Goal: Task Accomplishment & Management: Use online tool/utility

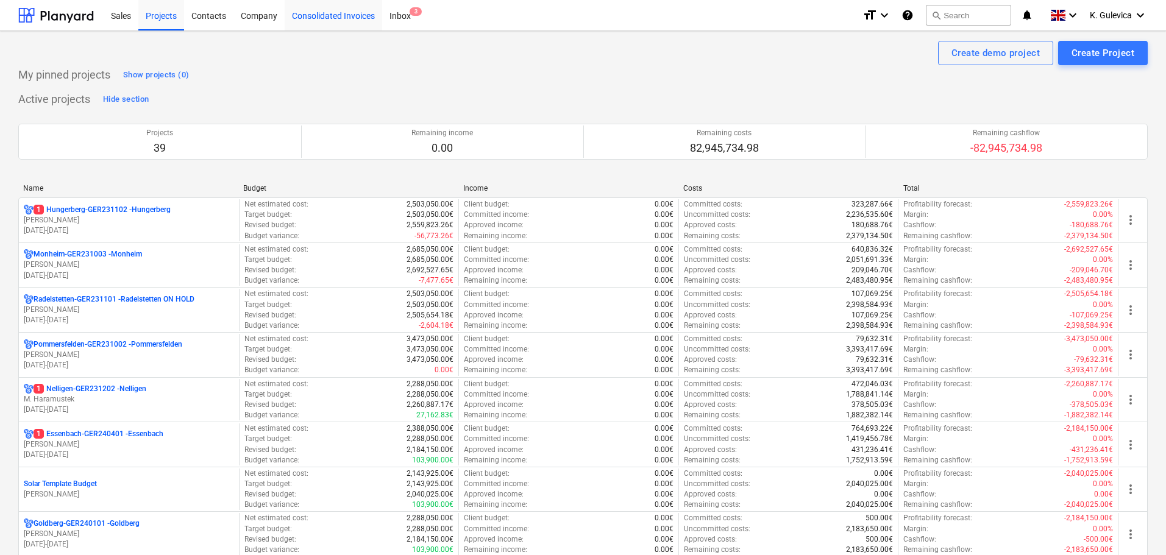
click at [331, 12] on div "Consolidated Invoices" at bounding box center [333, 14] width 97 height 31
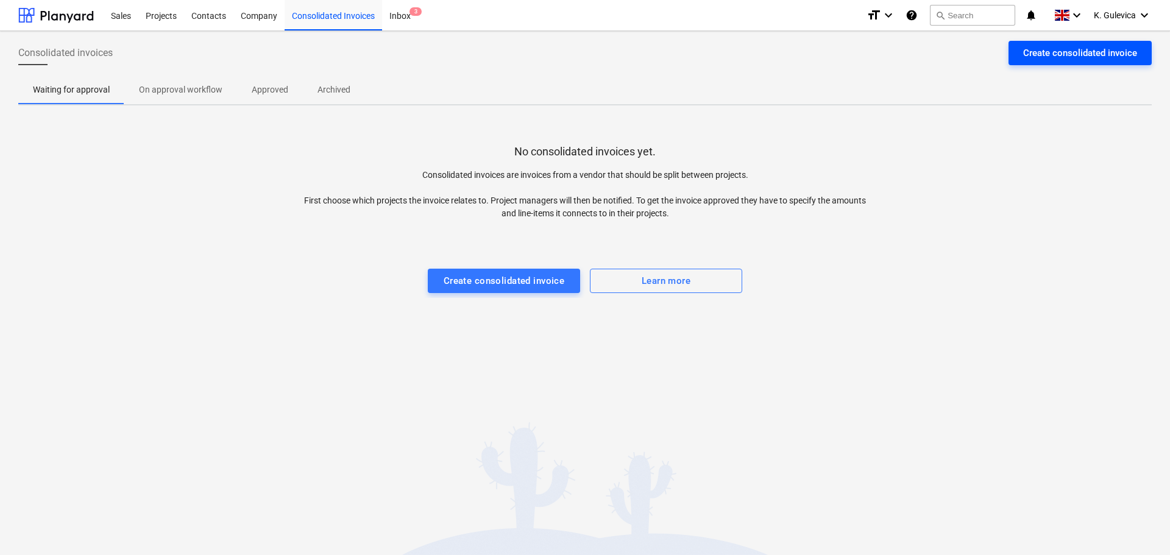
click at [1076, 54] on div "Create consolidated invoice" at bounding box center [1080, 53] width 114 height 16
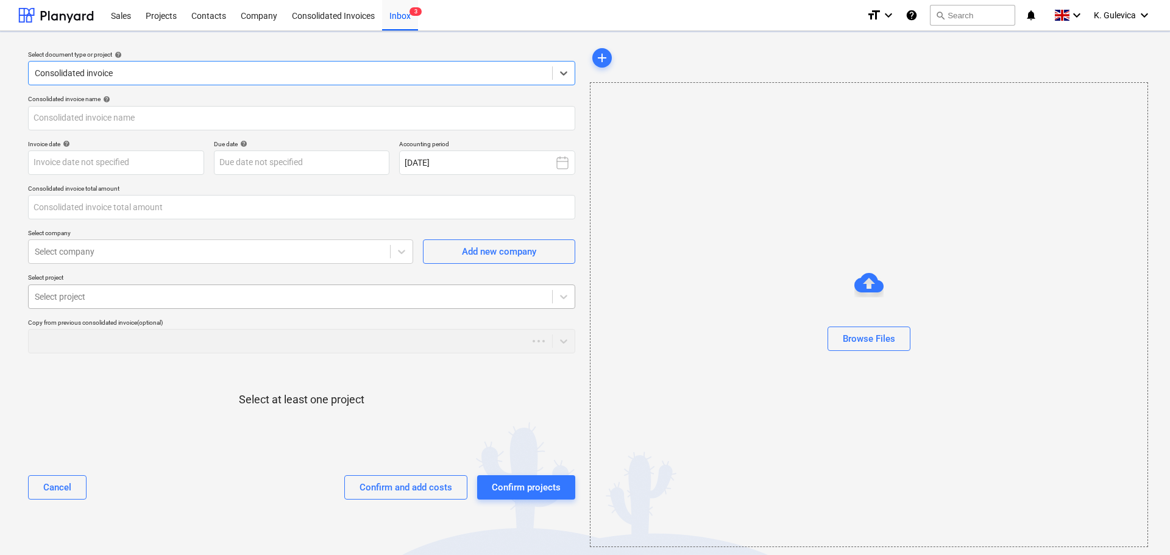
type input "0.00"
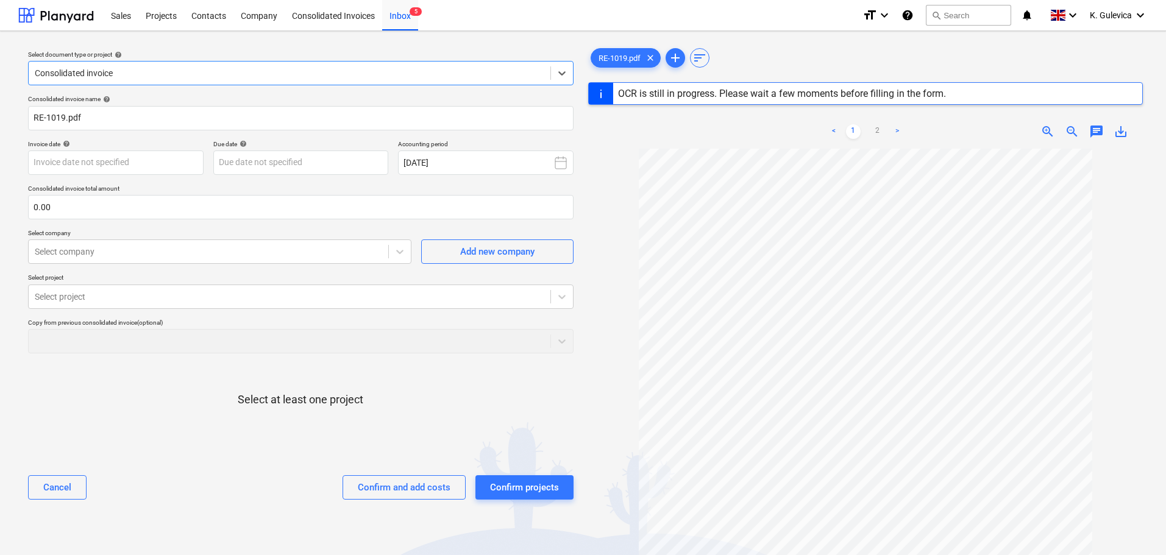
type input "RE-1019"
type input "[DATE]"
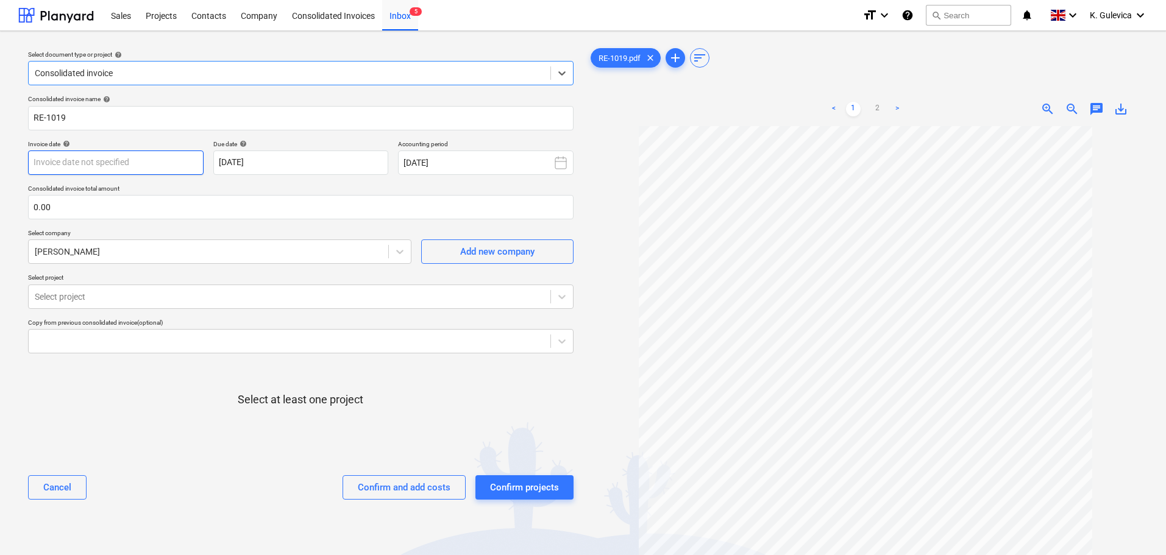
click at [132, 156] on body "Sales Projects Contacts Company Consolidated Invoices Inbox 5 format_size keybo…" at bounding box center [583, 277] width 1166 height 555
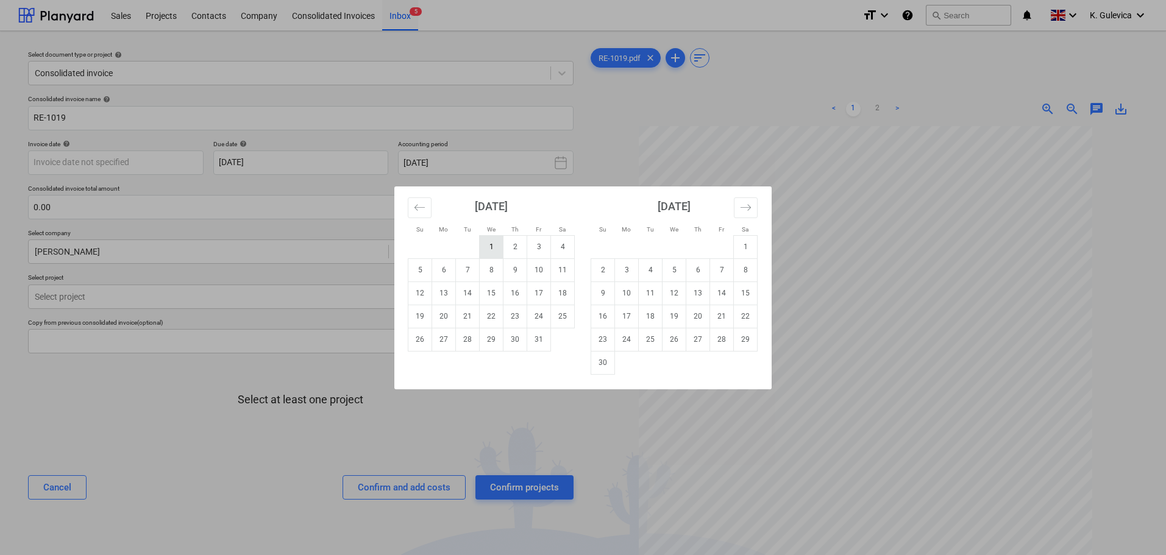
click at [487, 247] on td "1" at bounding box center [492, 246] width 24 height 23
type input "[DATE]"
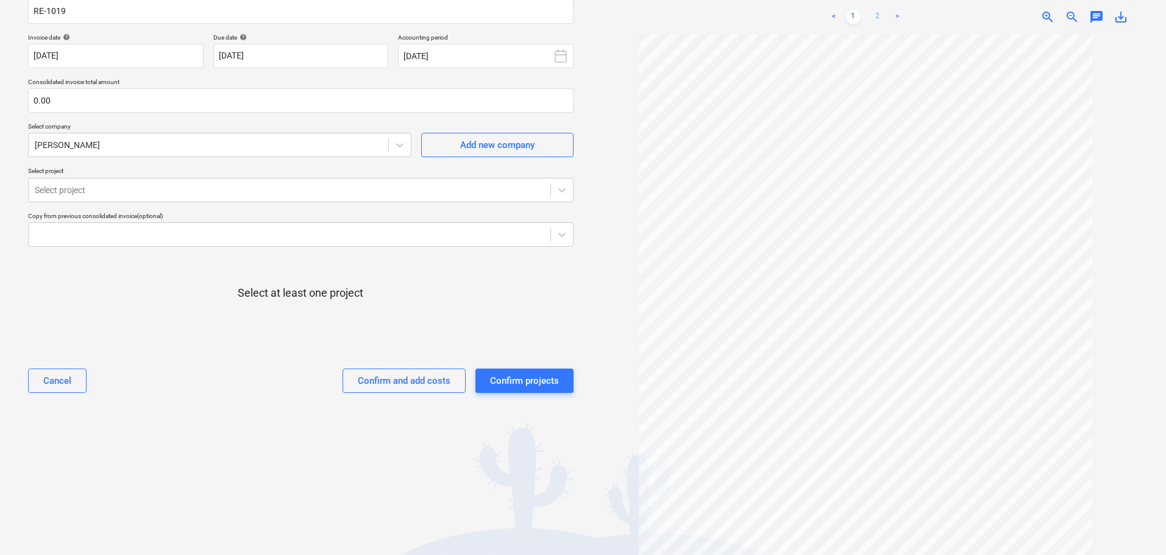
click at [876, 16] on link "2" at bounding box center [877, 17] width 15 height 15
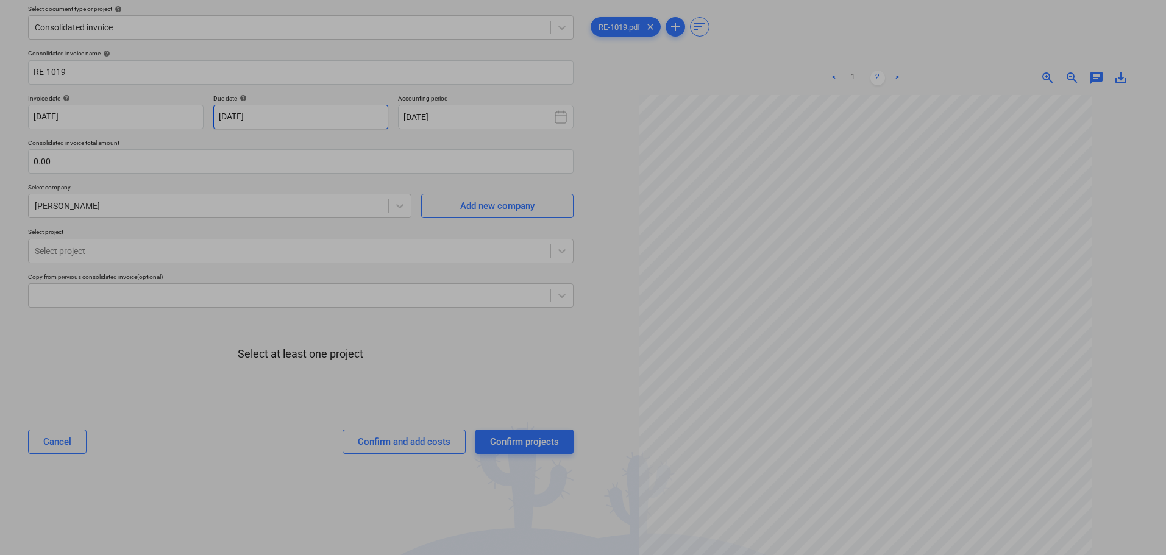
click at [283, 119] on body "Sales Projects Contacts Company Consolidated Invoices Inbox 5 format_size keybo…" at bounding box center [583, 231] width 1166 height 555
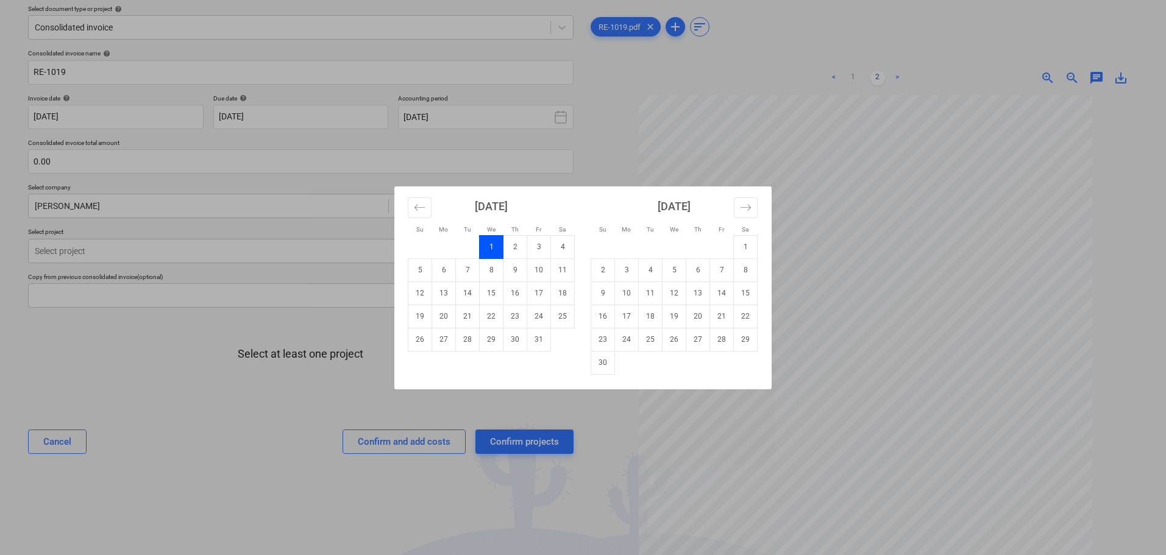
click at [512, 343] on td "30" at bounding box center [515, 339] width 24 height 23
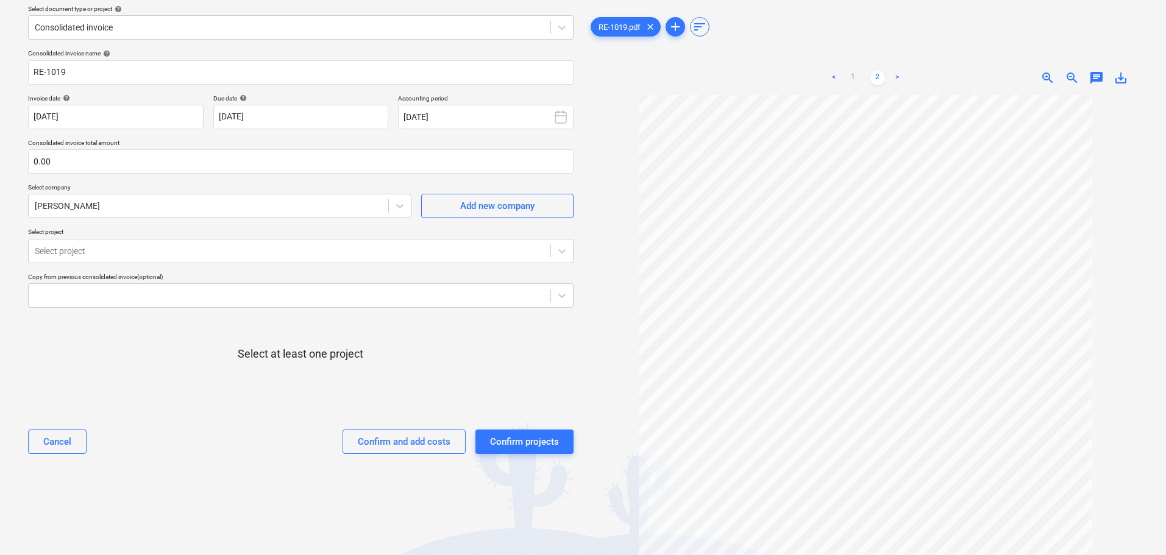
type input "[DATE]"
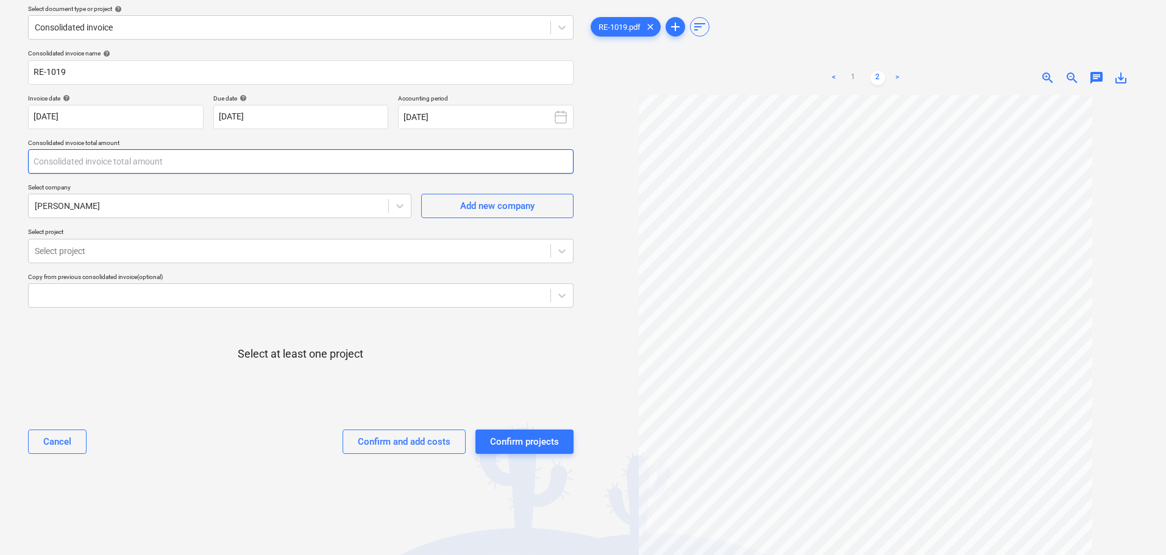
click at [124, 160] on input "text" at bounding box center [300, 161] width 545 height 24
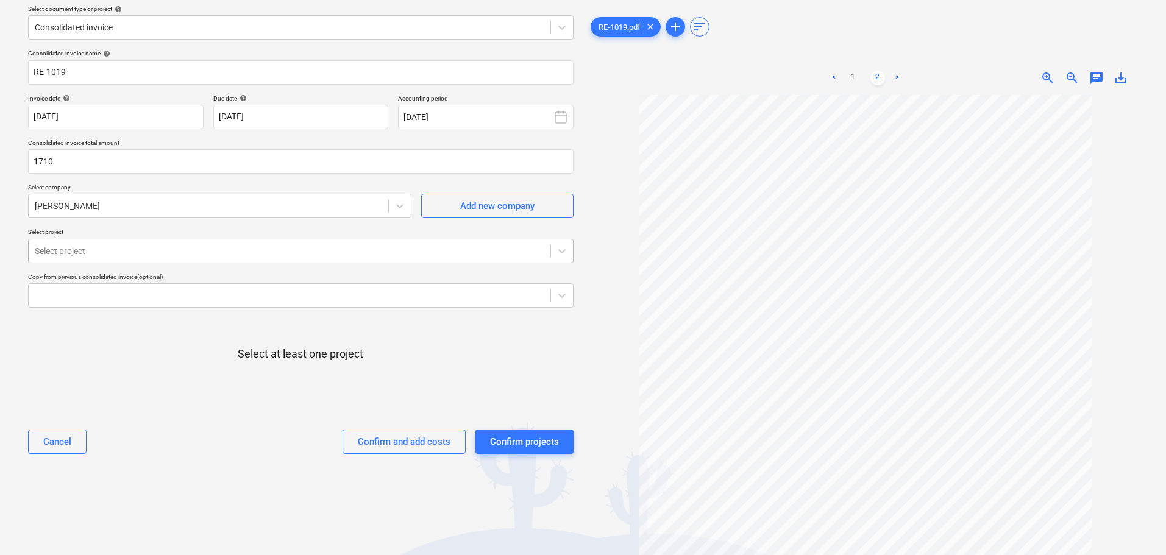
type input "1,710.00"
click at [159, 246] on div at bounding box center [289, 251] width 509 height 12
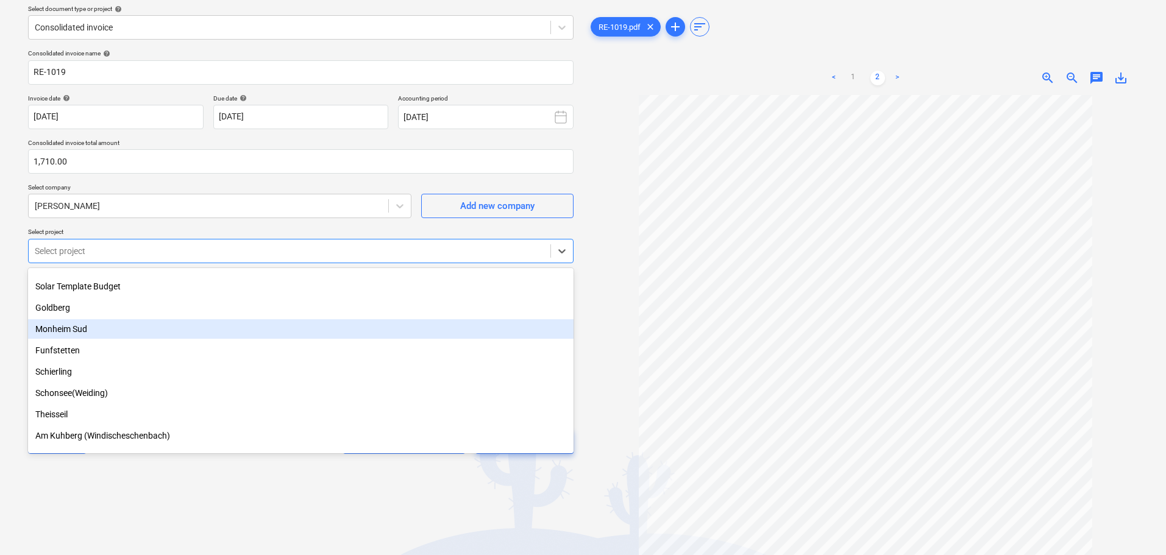
scroll to position [183, 0]
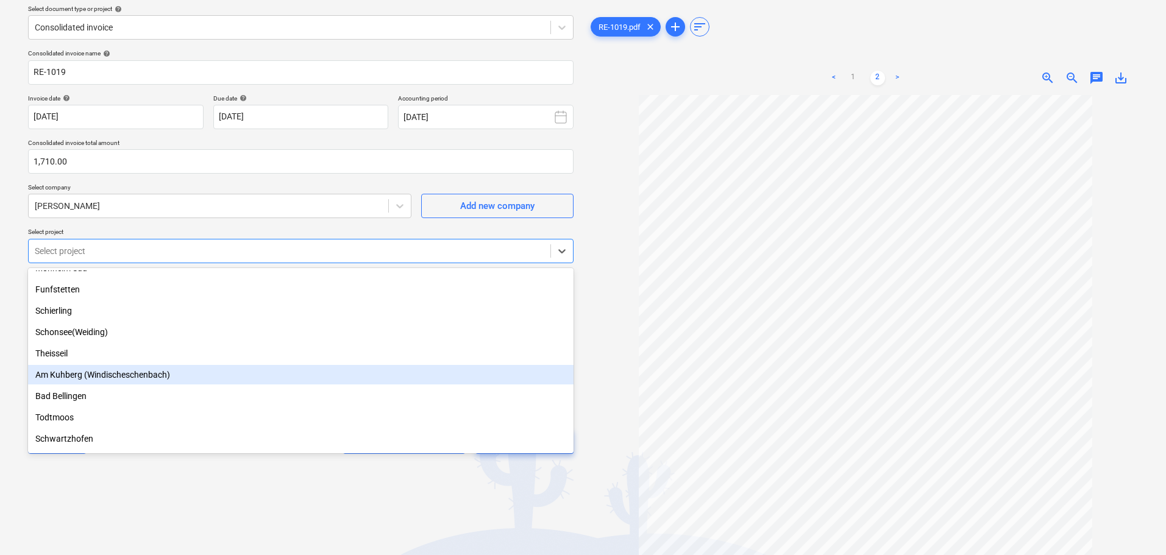
click at [124, 374] on div "Am Kuhberg (Windischeschenbach)" at bounding box center [300, 374] width 545 height 19
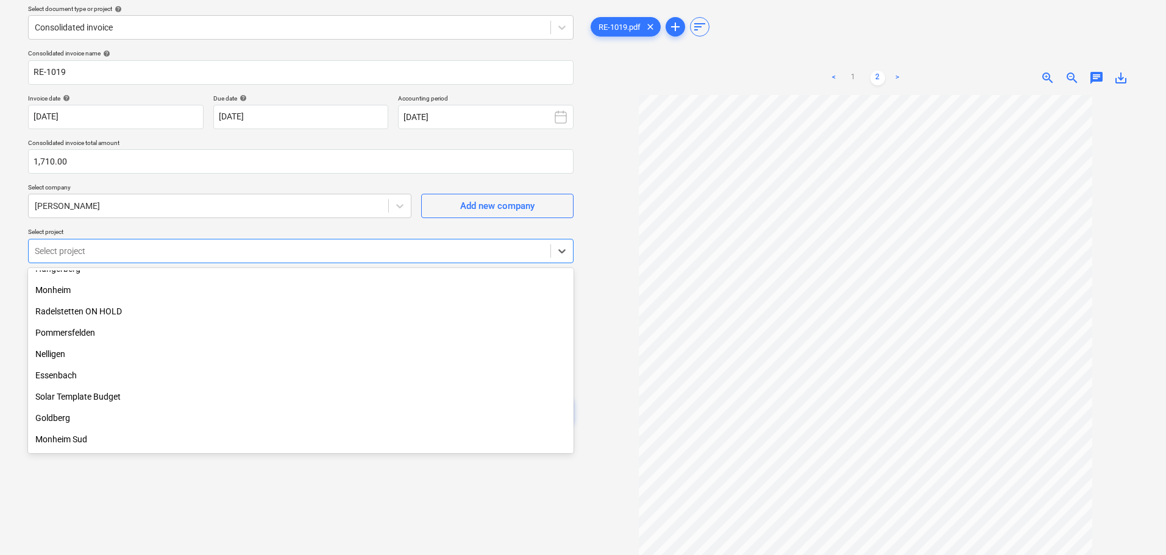
scroll to position [0, 0]
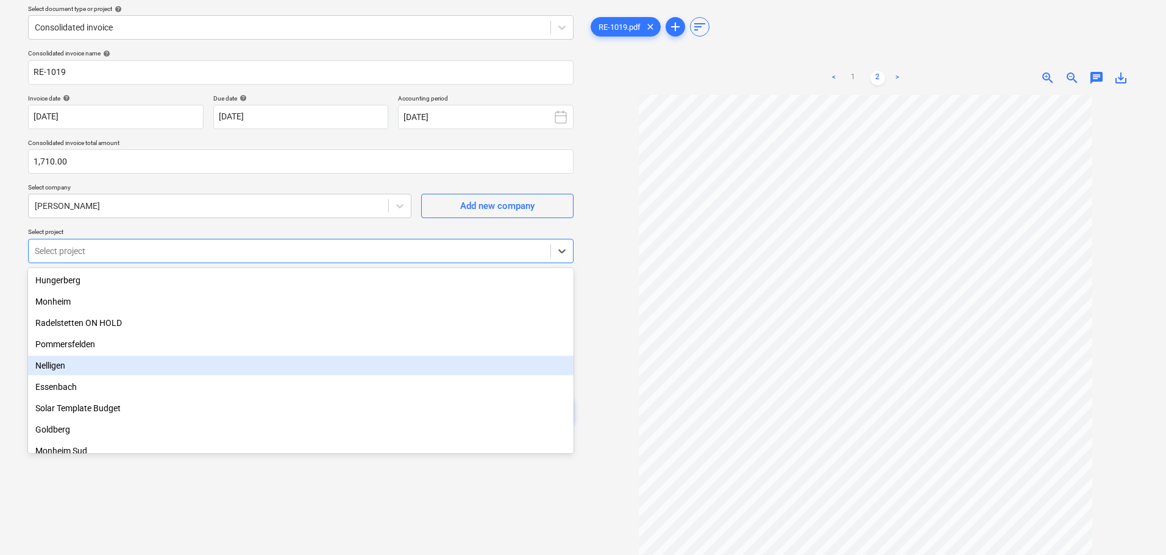
click at [41, 364] on div "Nelligen" at bounding box center [300, 365] width 545 height 19
click at [138, 368] on div "Essenbach" at bounding box center [300, 365] width 545 height 19
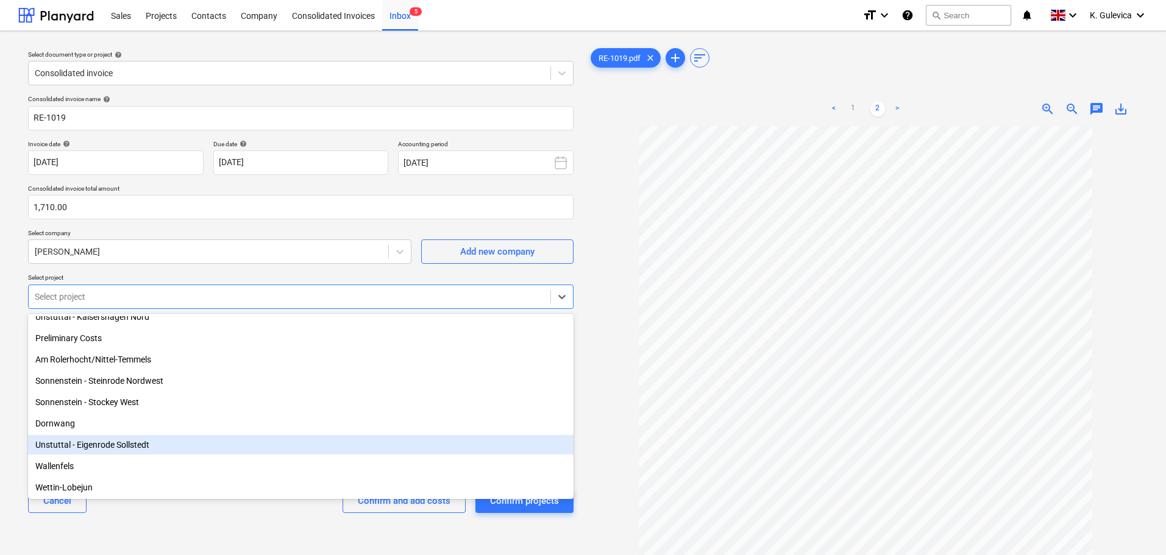
scroll to position [61, 0]
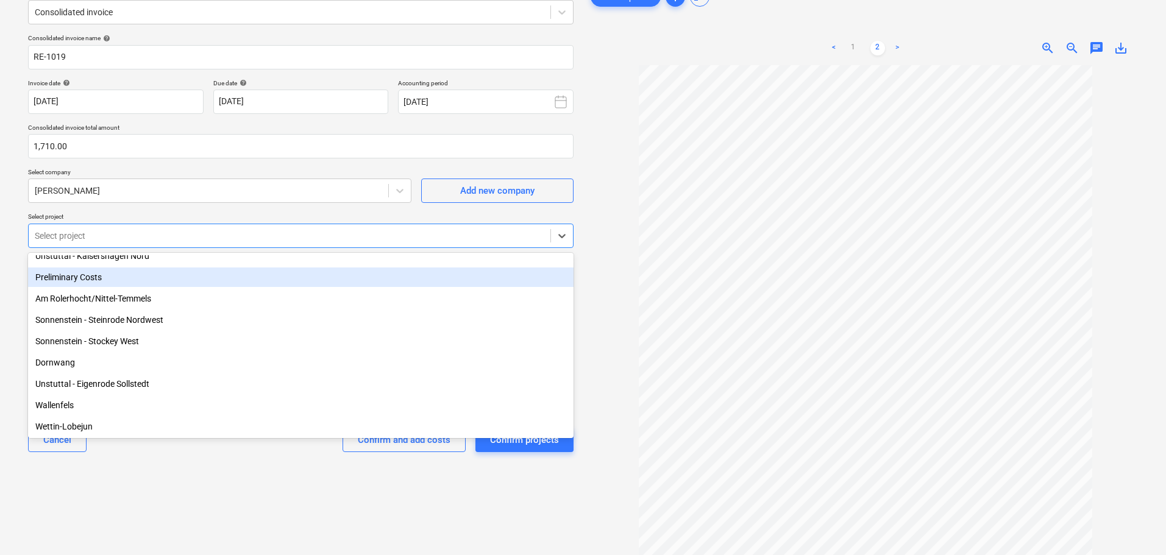
click at [116, 283] on div "Preliminary Costs" at bounding box center [300, 277] width 545 height 19
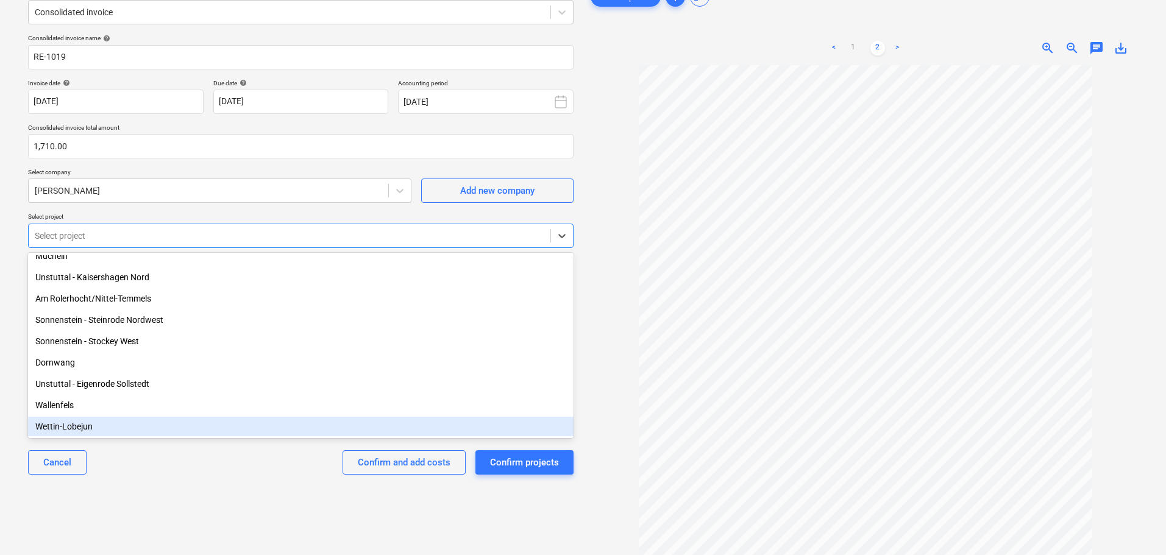
click at [221, 517] on div "Select document type or project help Consolidated invoice Consolidated invoice …" at bounding box center [300, 285] width 565 height 611
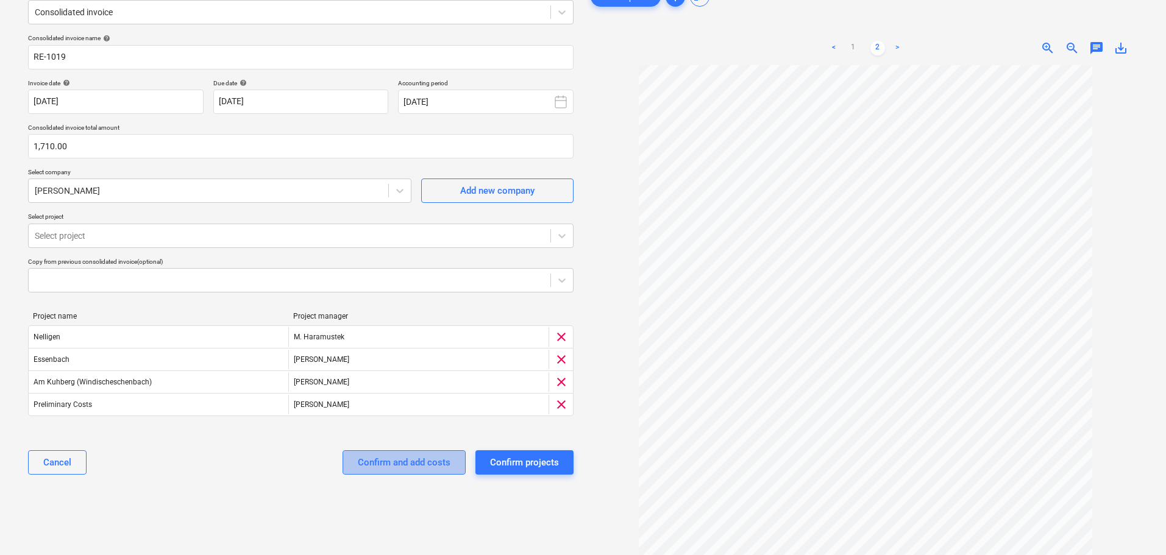
click at [414, 466] on div "Confirm and add costs" at bounding box center [404, 463] width 93 height 16
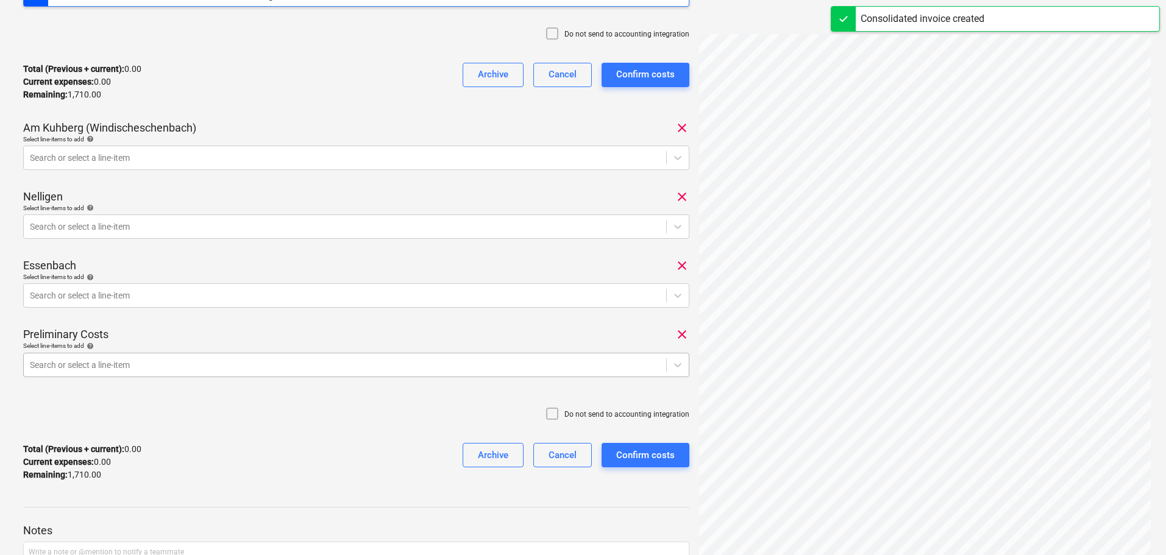
click at [121, 366] on div "Preliminary Costs clear Select line-items to add help Search or select a line-i…" at bounding box center [356, 356] width 666 height 59
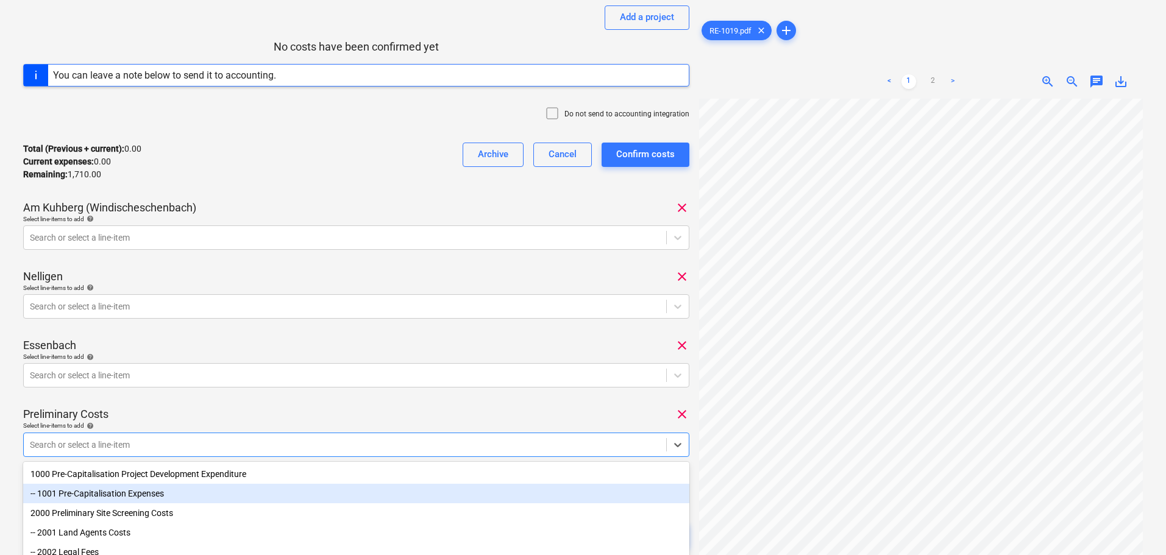
scroll to position [76, 0]
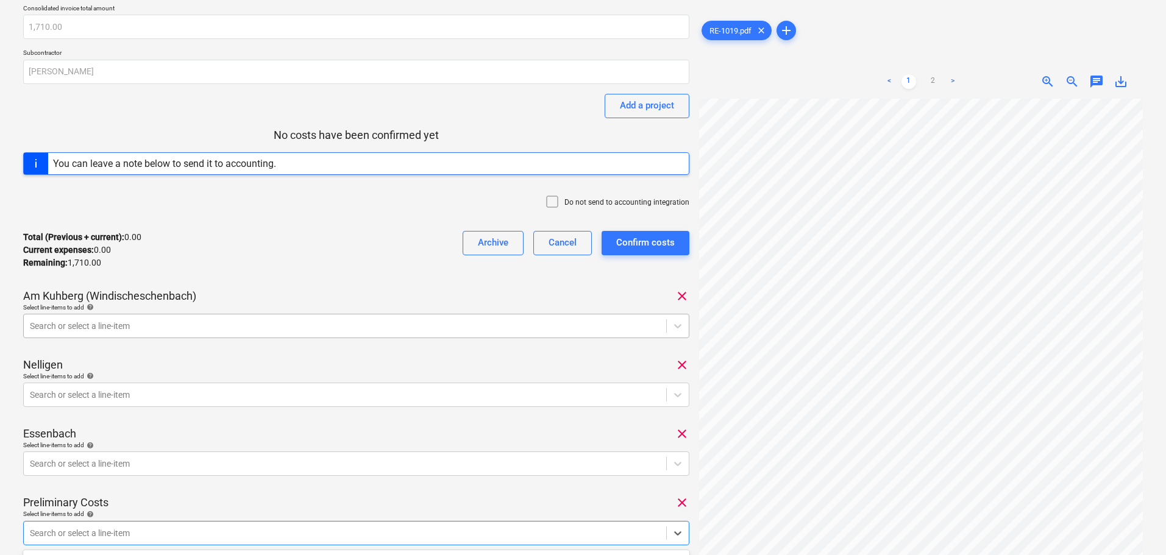
click at [130, 327] on div at bounding box center [345, 326] width 630 height 12
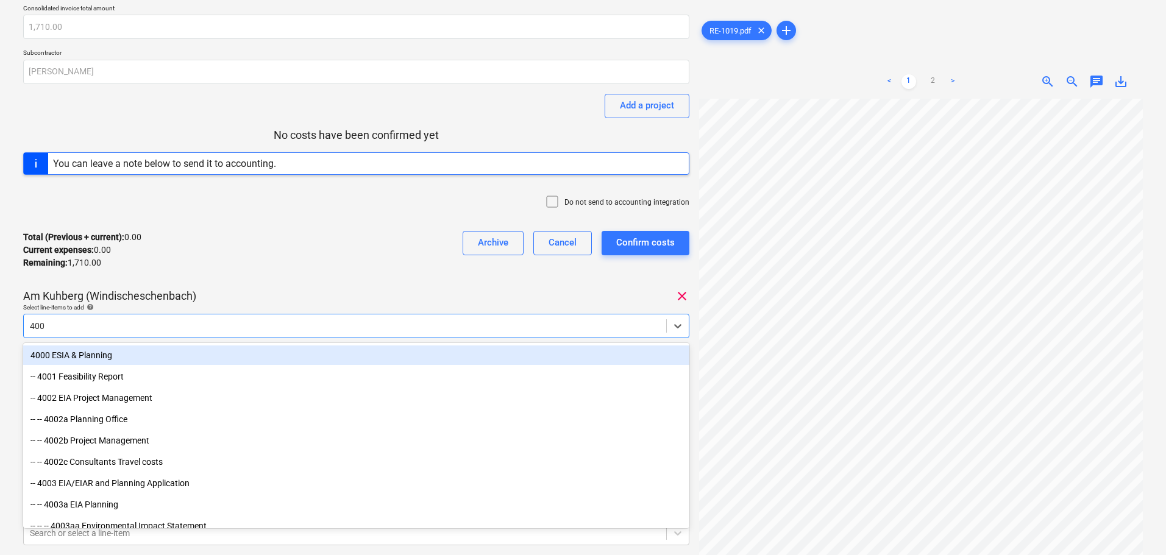
type input "4006"
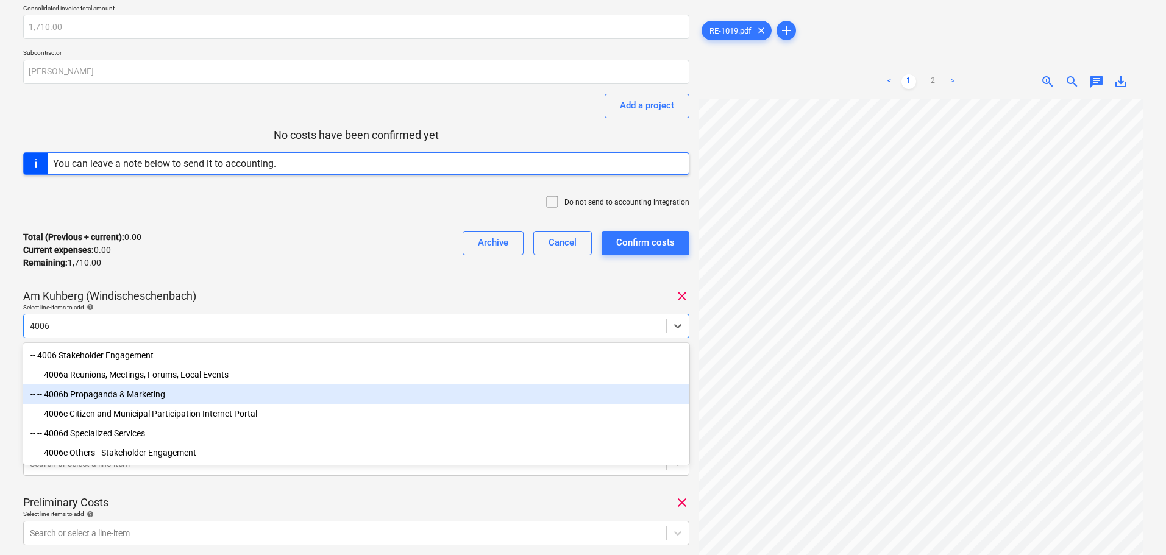
click at [146, 392] on div "-- -- 4006b Propaganda & Marketing" at bounding box center [356, 394] width 666 height 19
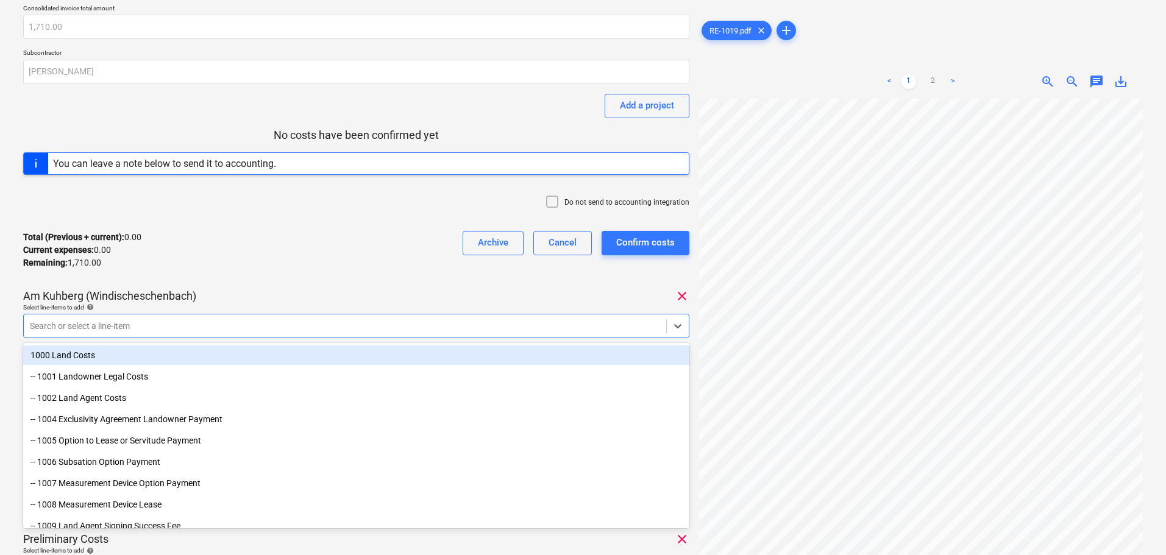
click at [246, 260] on div "Total (Previous + current) : 0.00 Current expenses : 0.00 Remaining : 1,710.00 …" at bounding box center [356, 250] width 666 height 58
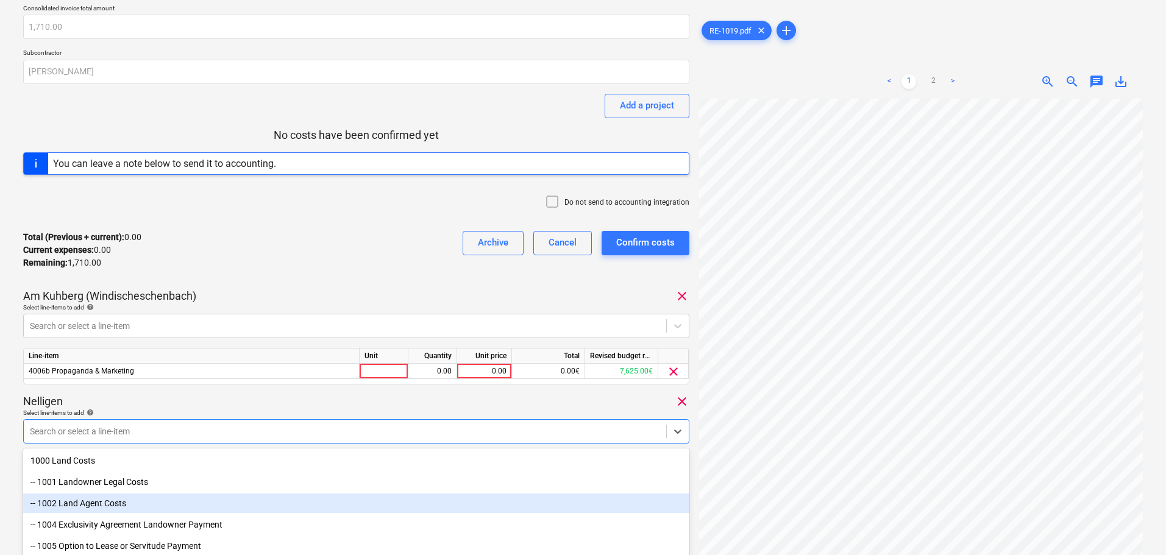
scroll to position [159, 0]
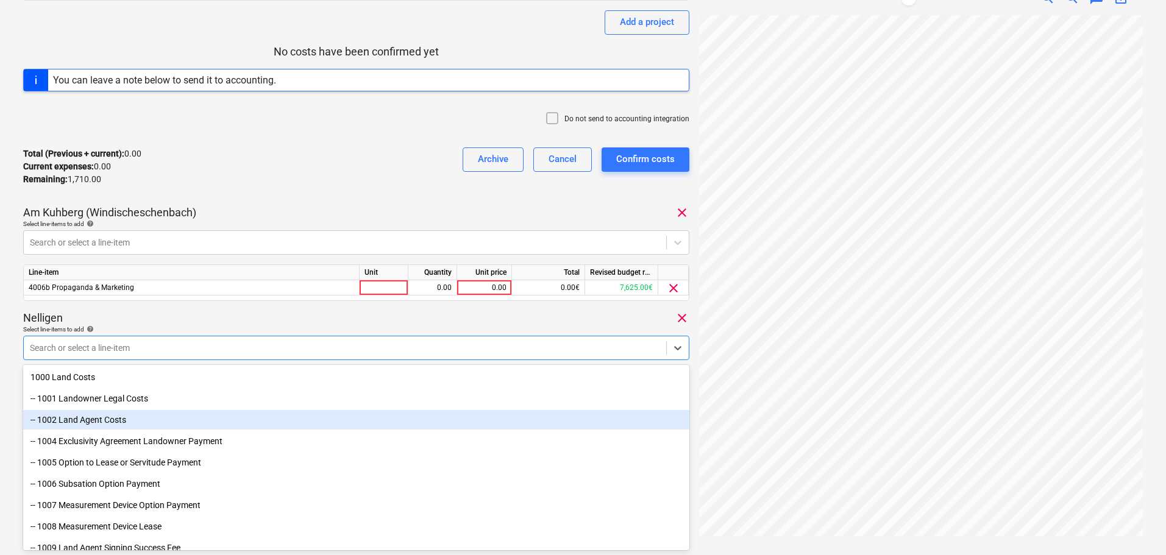
click at [97, 396] on body "Sales Projects Contacts Company Consolidated Invoices Inbox 3 format_size keybo…" at bounding box center [583, 118] width 1166 height 555
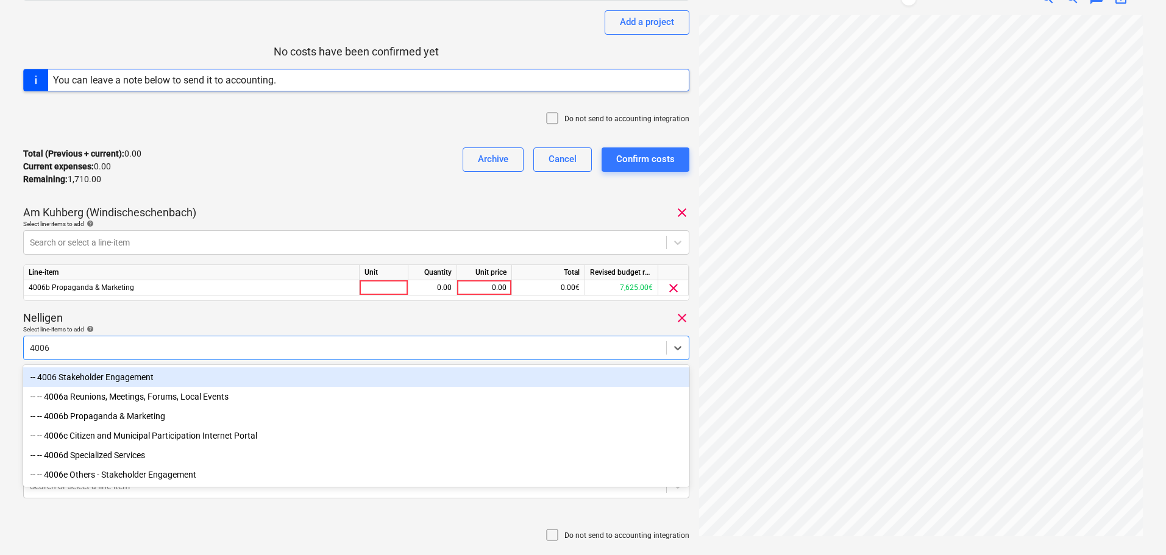
type input "4006b"
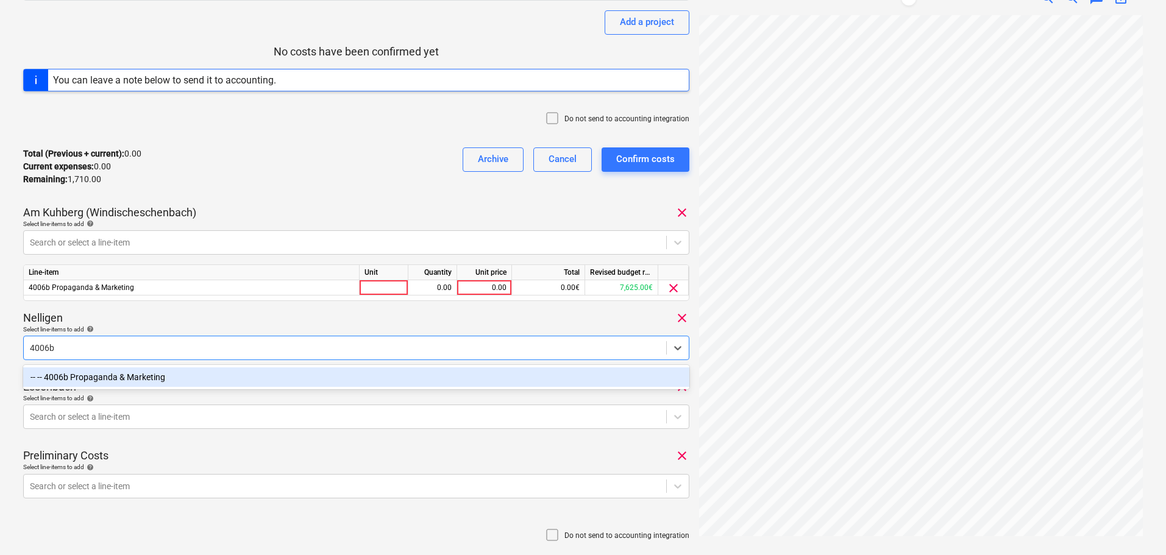
click at [134, 376] on div "-- -- 4006b Propaganda & Marketing" at bounding box center [356, 376] width 666 height 19
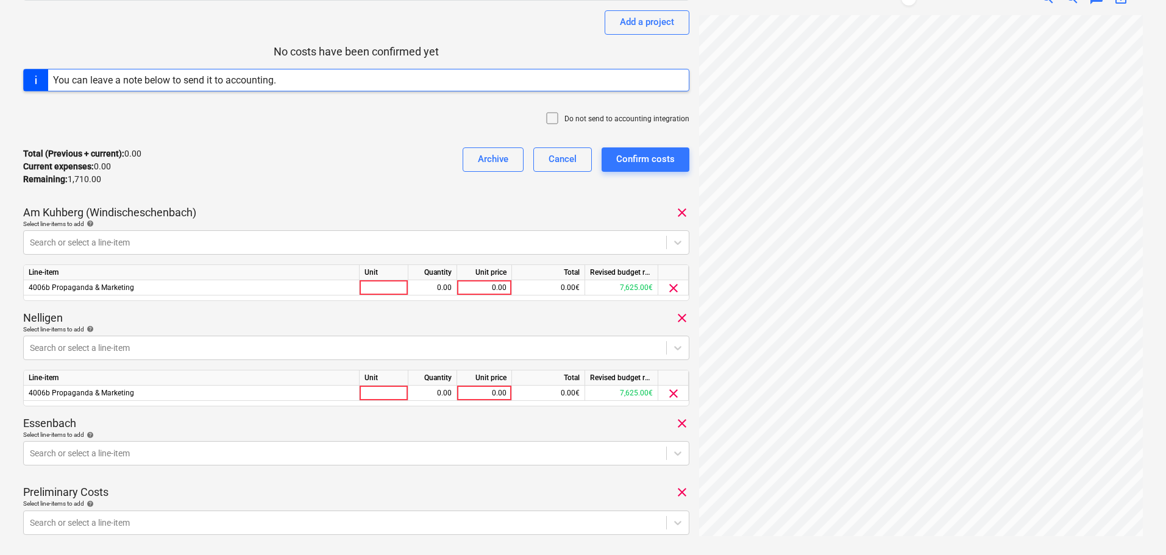
click at [292, 319] on div "Nelligen clear" at bounding box center [356, 318] width 666 height 15
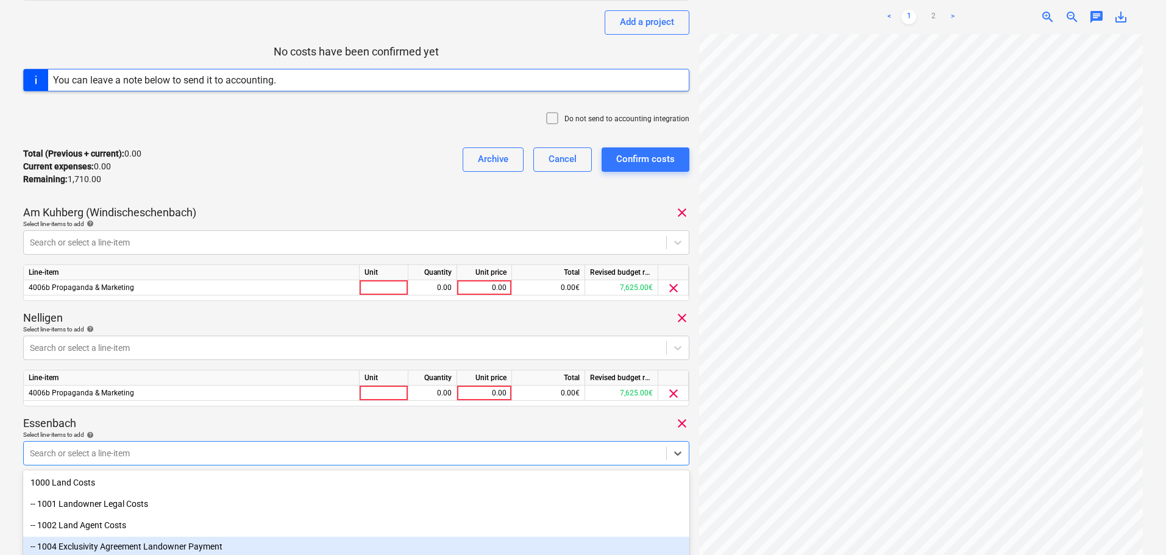
scroll to position [264, 0]
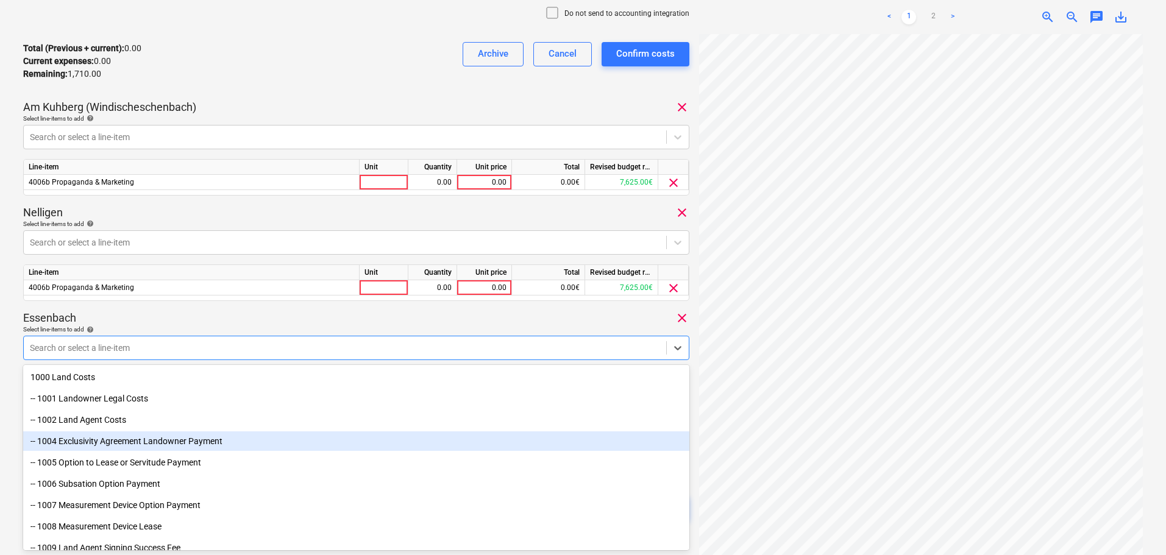
click at [152, 291] on body "Sales Projects Contacts Company Consolidated Invoices Inbox 3 format_size keybo…" at bounding box center [583, 13] width 1166 height 555
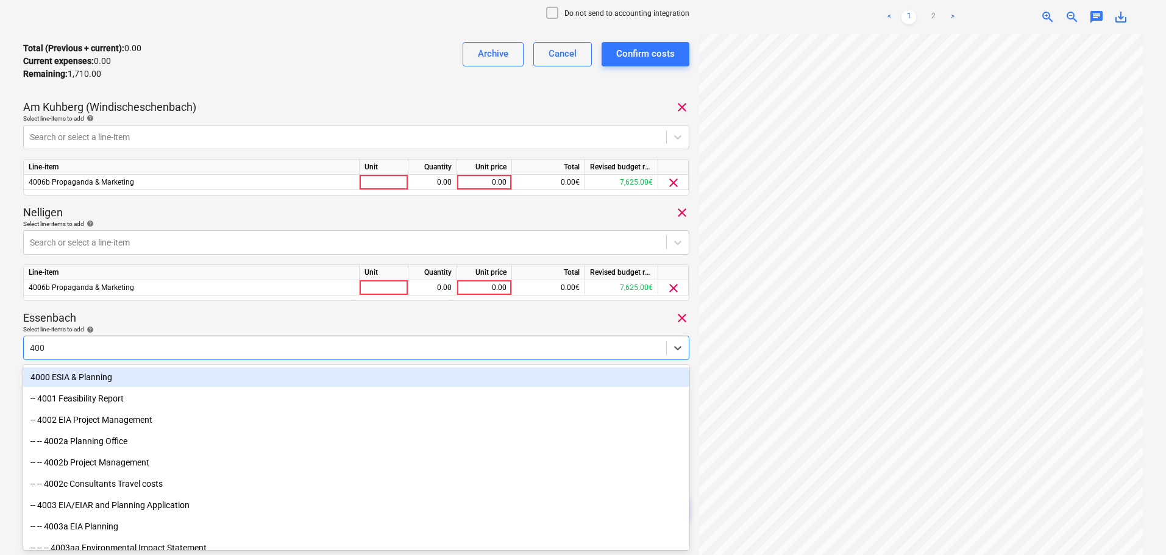
type input "4006"
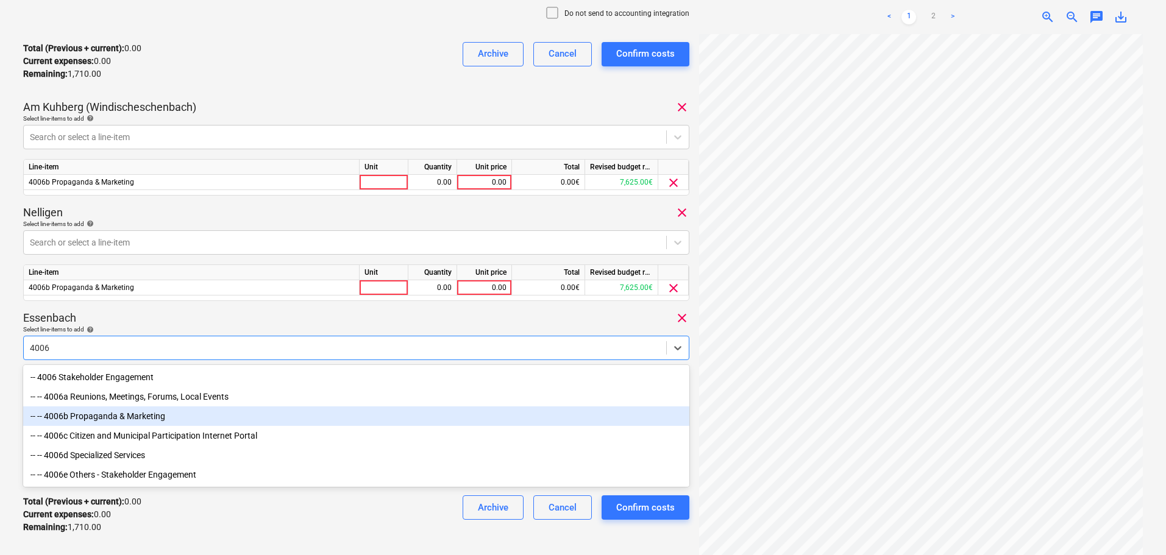
click at [105, 417] on div "-- -- 4006b Propaganda & Marketing" at bounding box center [356, 415] width 666 height 19
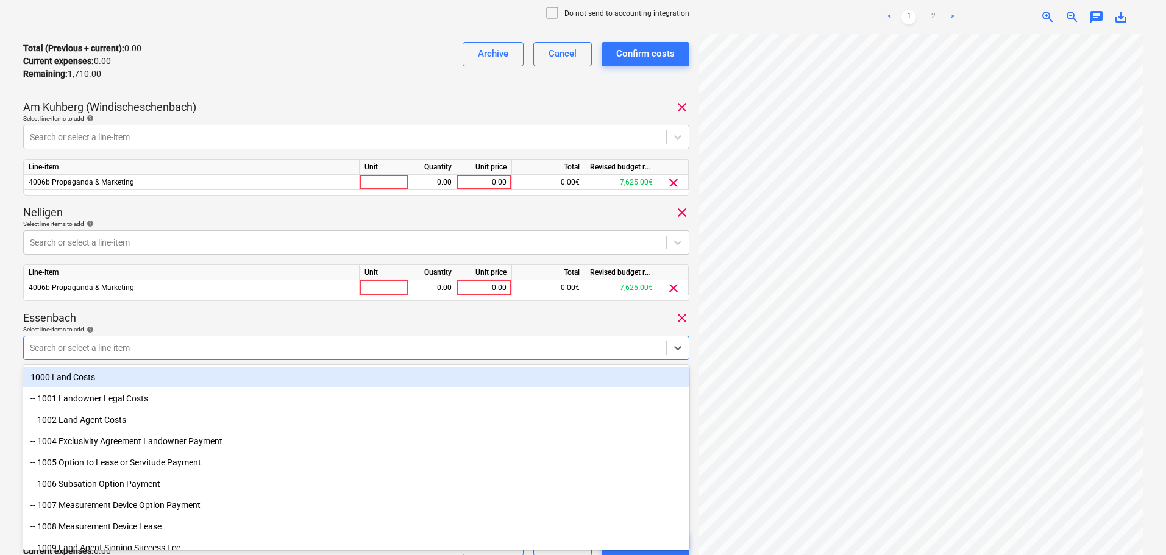
click at [161, 319] on div "Essenbach clear" at bounding box center [356, 318] width 666 height 15
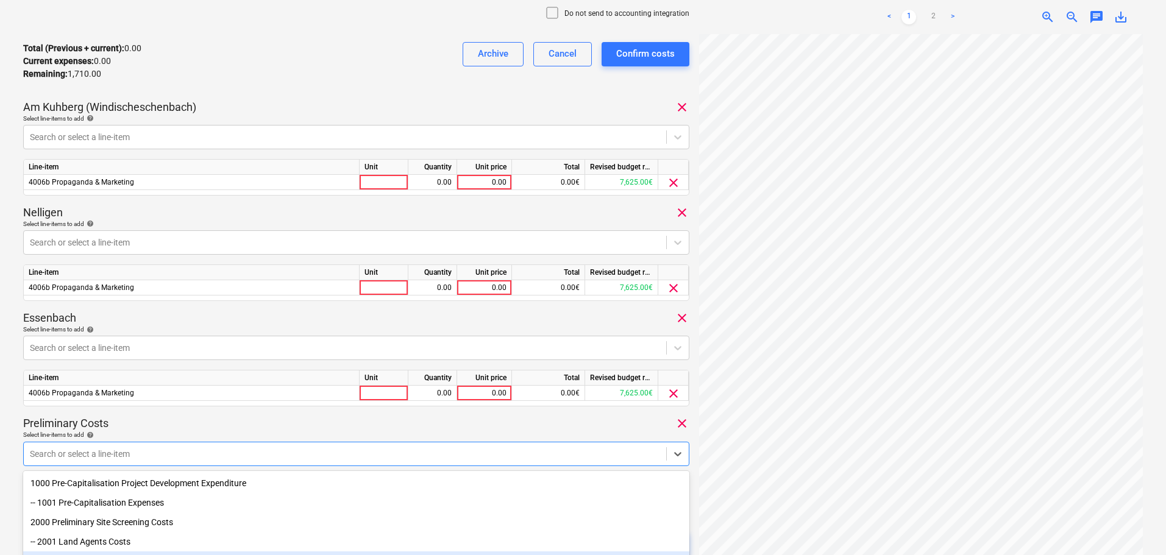
click at [116, 291] on body "Sales Projects Contacts Company Consolidated Invoices Inbox 3 format_size keybo…" at bounding box center [583, 13] width 1166 height 555
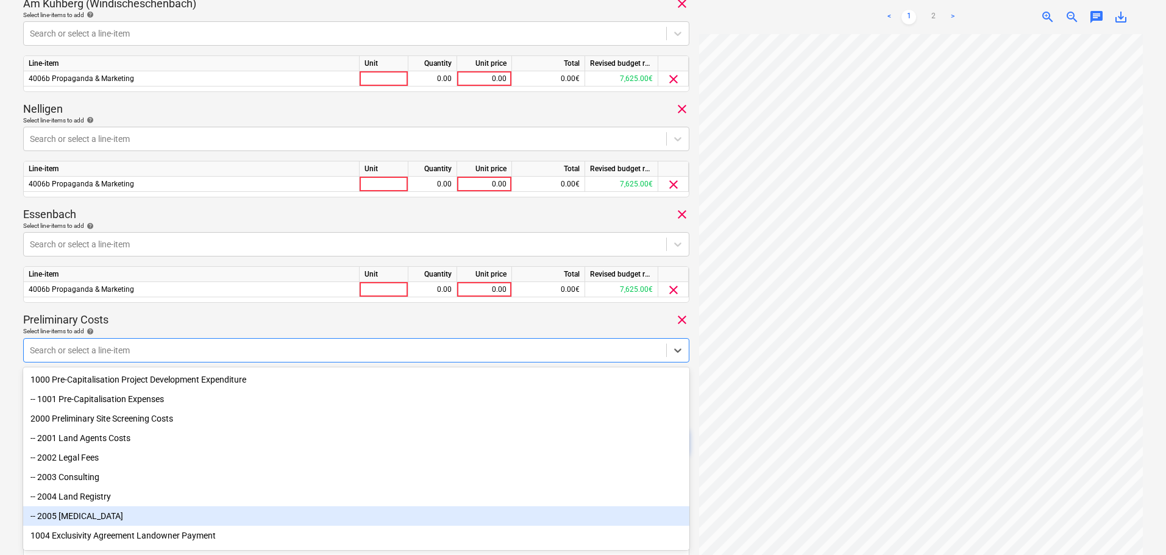
click at [71, 520] on div "-- 2005 [MEDICAL_DATA]" at bounding box center [356, 515] width 666 height 19
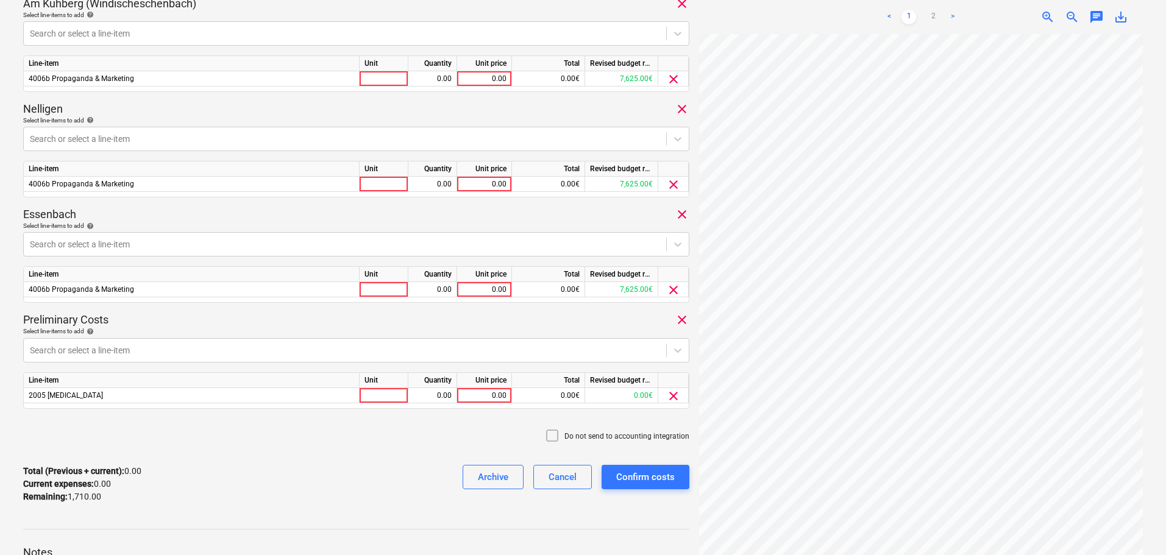
click at [151, 327] on div "Preliminary Costs clear" at bounding box center [356, 320] width 666 height 15
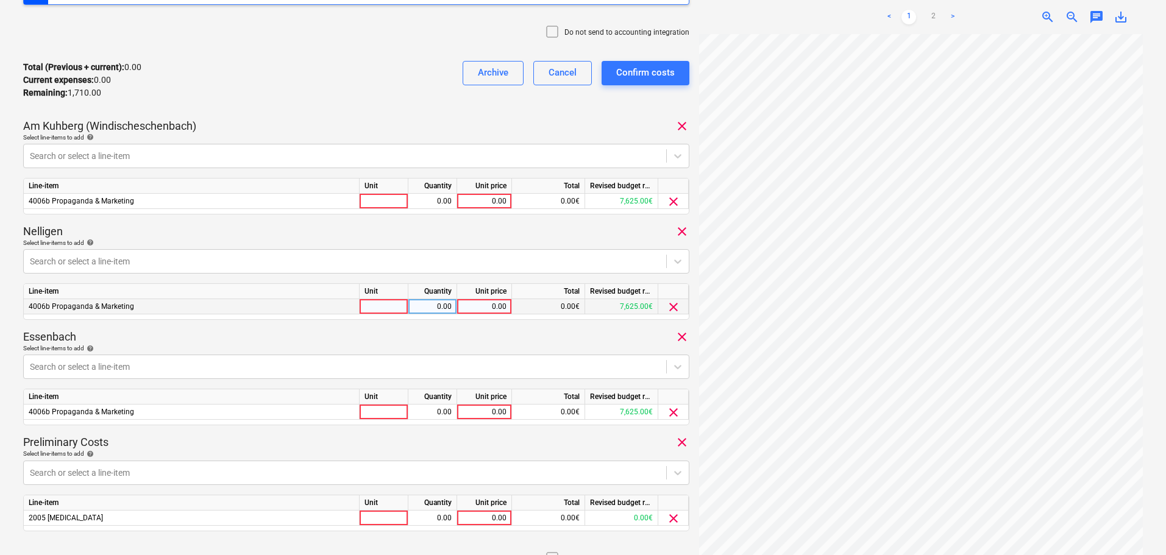
scroll to position [246, 0]
click at [481, 202] on div "0.00" at bounding box center [484, 200] width 44 height 15
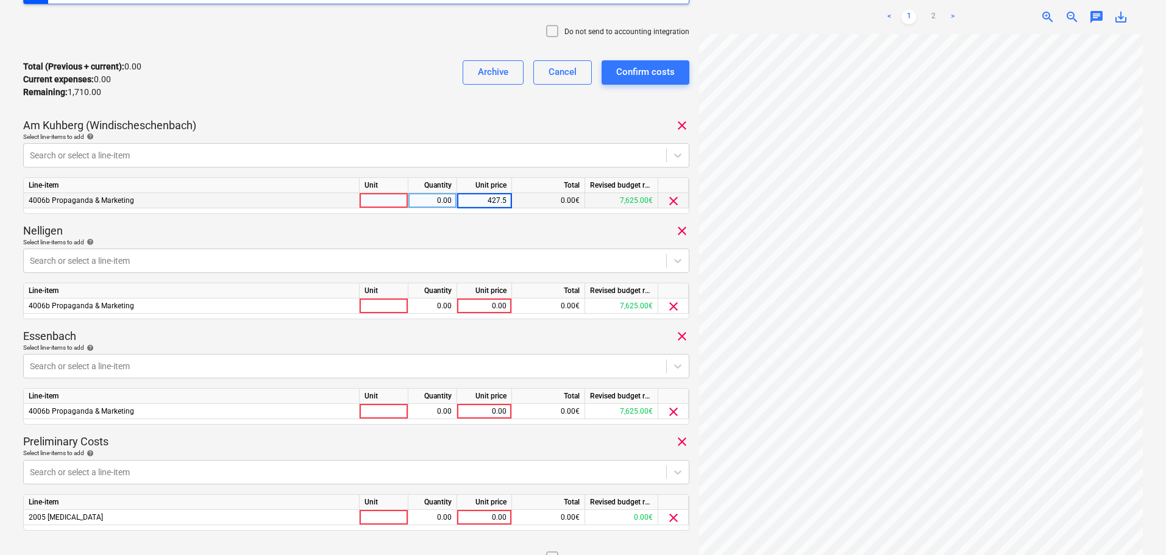
type input "427.50"
click at [504, 204] on div "427.50" at bounding box center [484, 200] width 44 height 15
click at [493, 302] on div "0.00" at bounding box center [484, 306] width 44 height 15
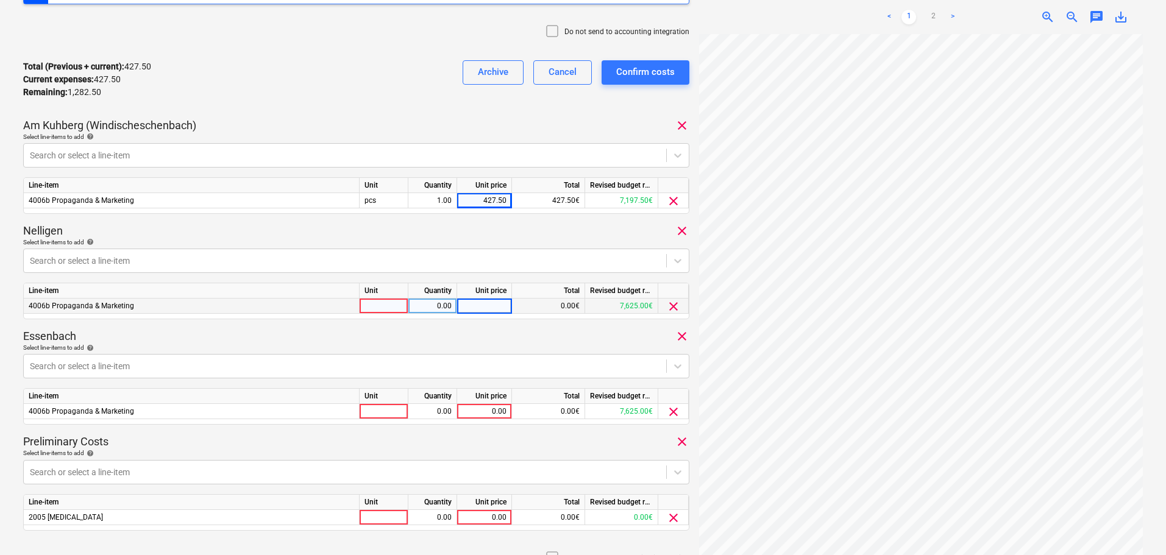
type input "427.5"
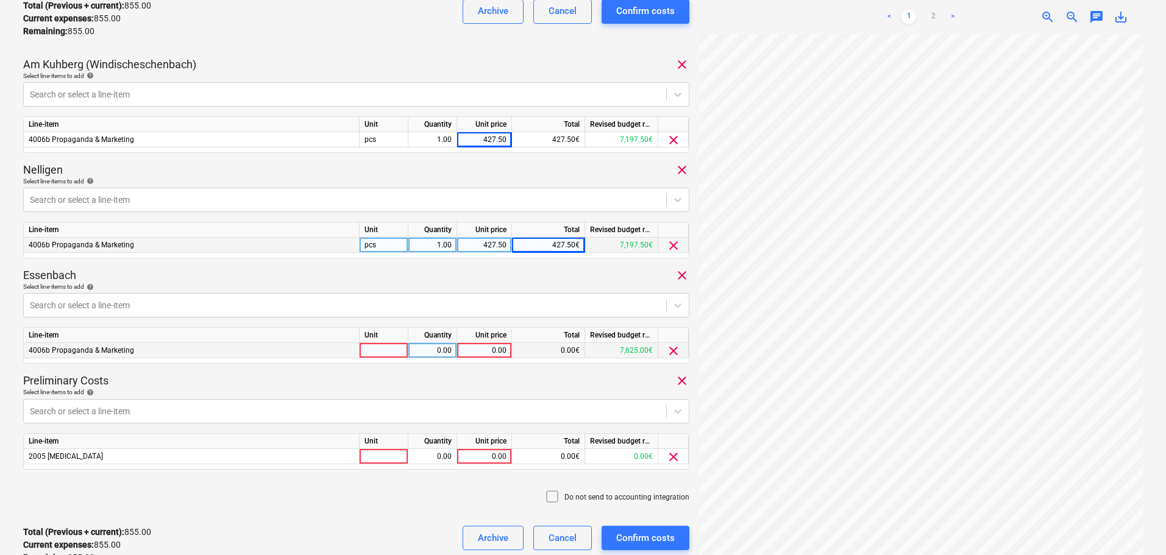
click at [489, 348] on div "0.00" at bounding box center [484, 350] width 44 height 15
type input "427.5"
click at [487, 456] on div "0.00" at bounding box center [484, 456] width 44 height 15
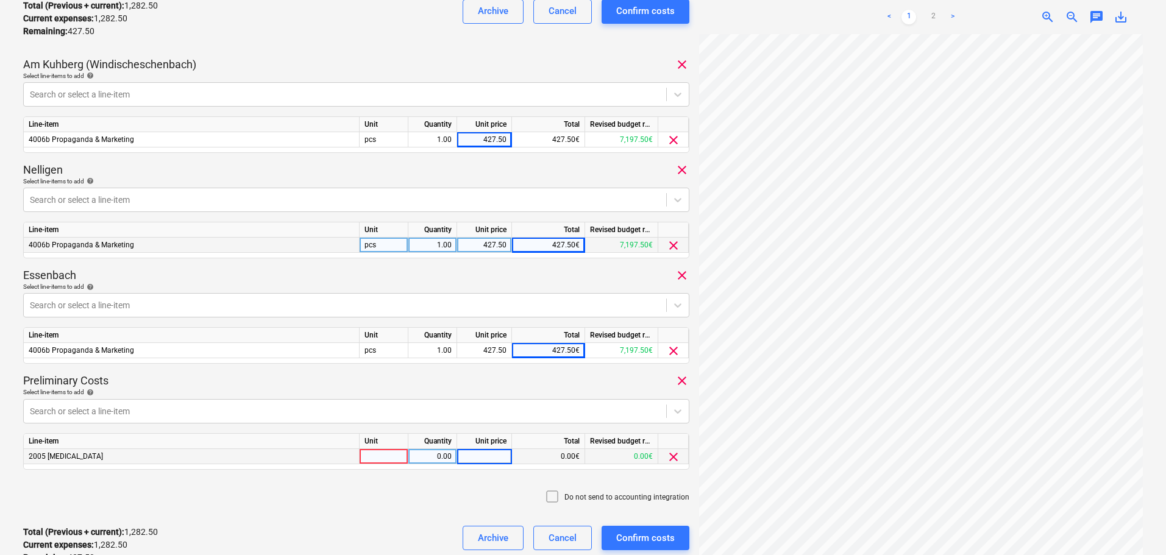
type input "427.5"
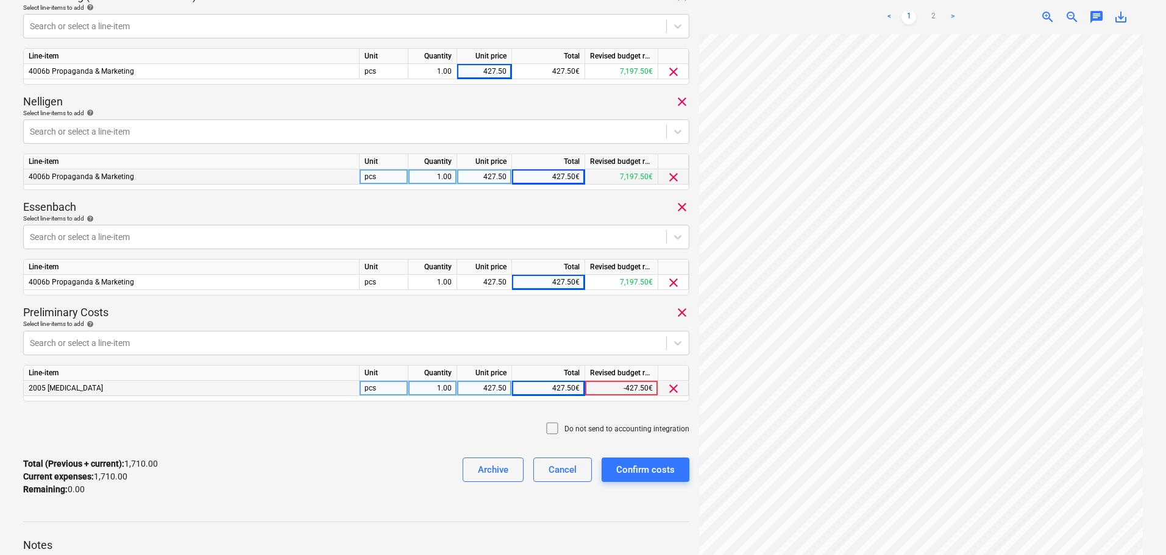
scroll to position [490, 0]
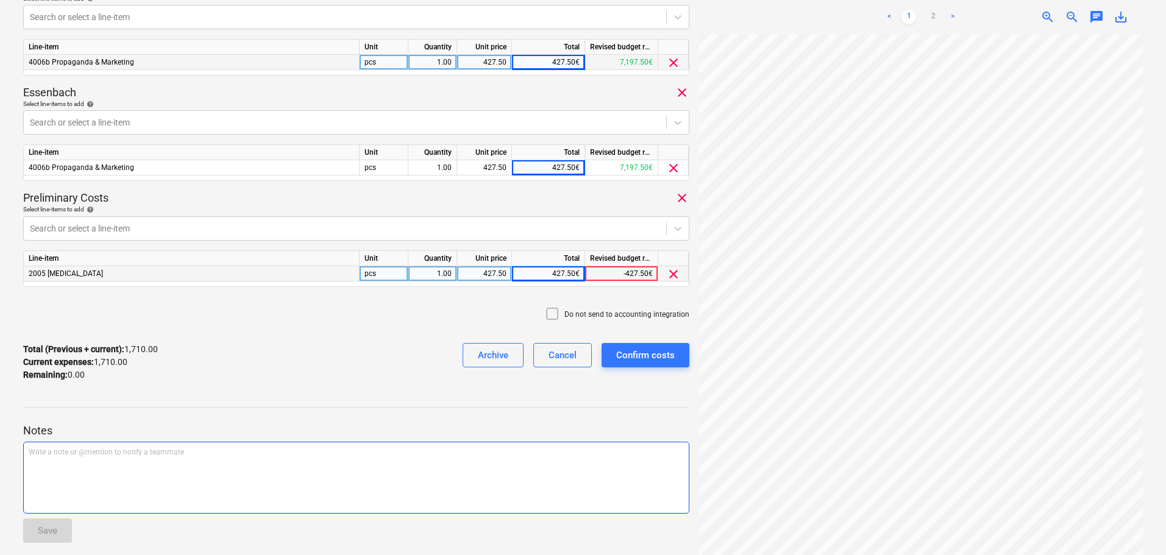
click at [122, 473] on div "Write a note or @mention to notify a teammate [PERSON_NAME]" at bounding box center [356, 478] width 666 height 72
click at [95, 478] on div "Write a note or @mention to notify a teammate [PERSON_NAME]" at bounding box center [356, 478] width 666 height 72
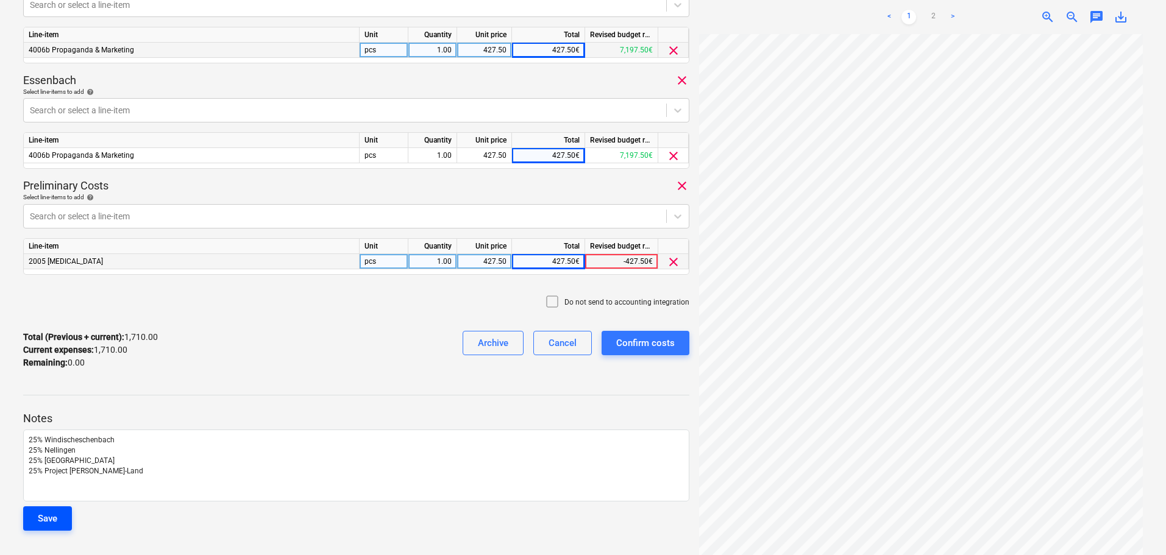
click at [46, 514] on div "Save" at bounding box center [47, 519] width 19 height 16
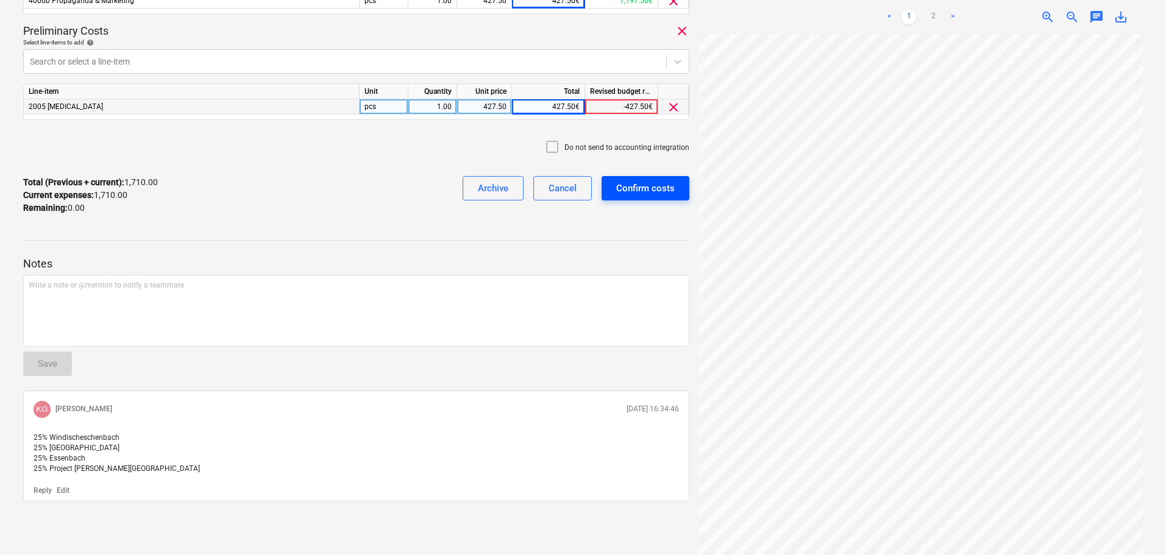
click at [636, 191] on div "Confirm costs" at bounding box center [645, 188] width 58 height 16
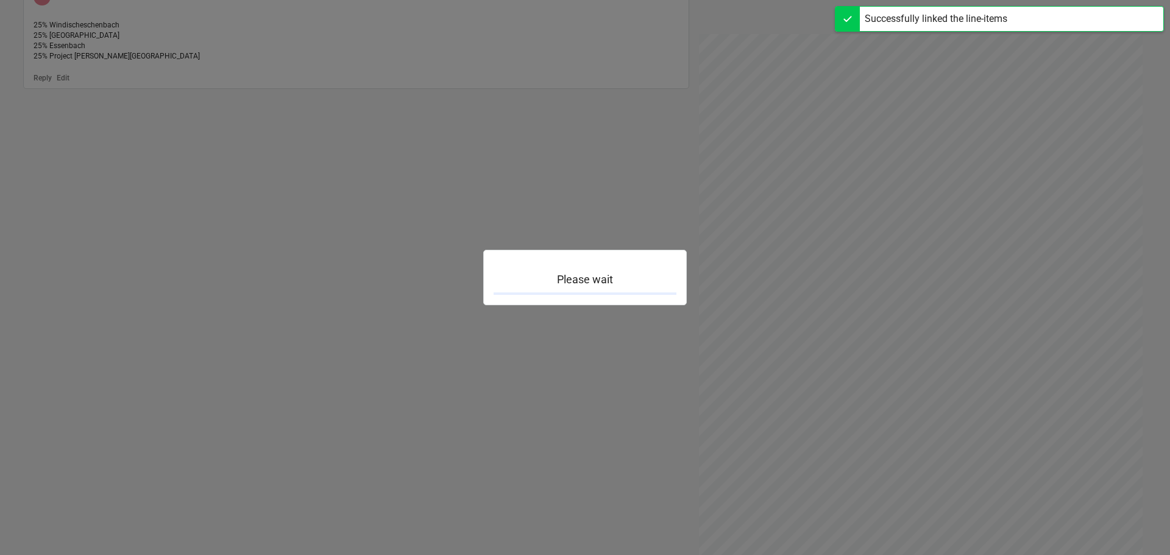
scroll to position [244, 0]
